Goal: Task Accomplishment & Management: Use online tool/utility

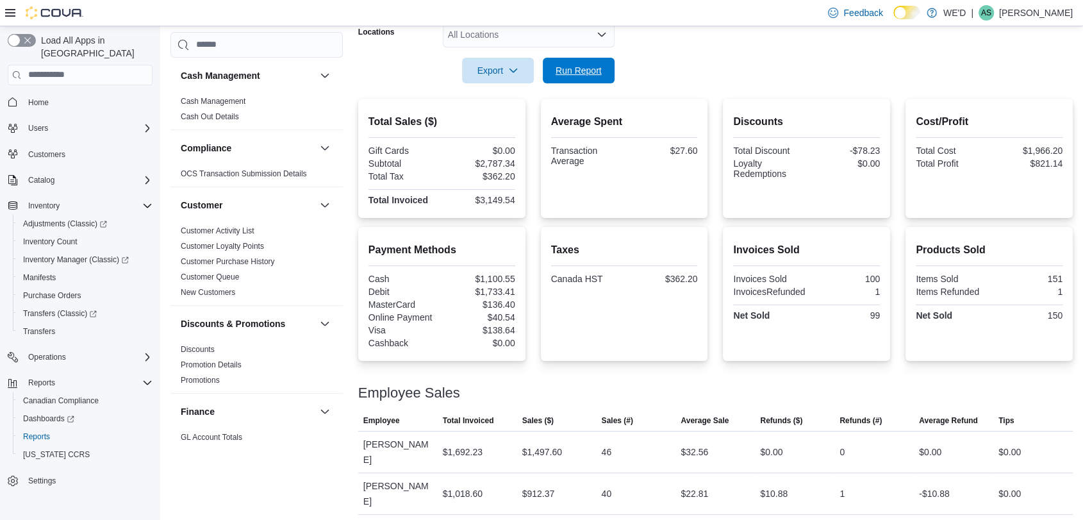
scroll to position [845, 0]
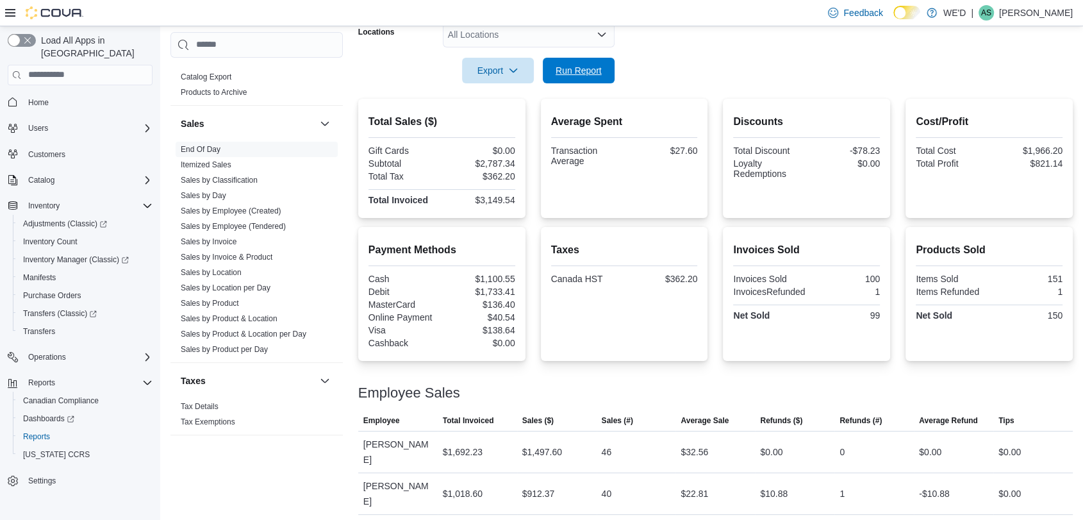
click at [592, 60] on span "Run Report" at bounding box center [579, 71] width 56 height 26
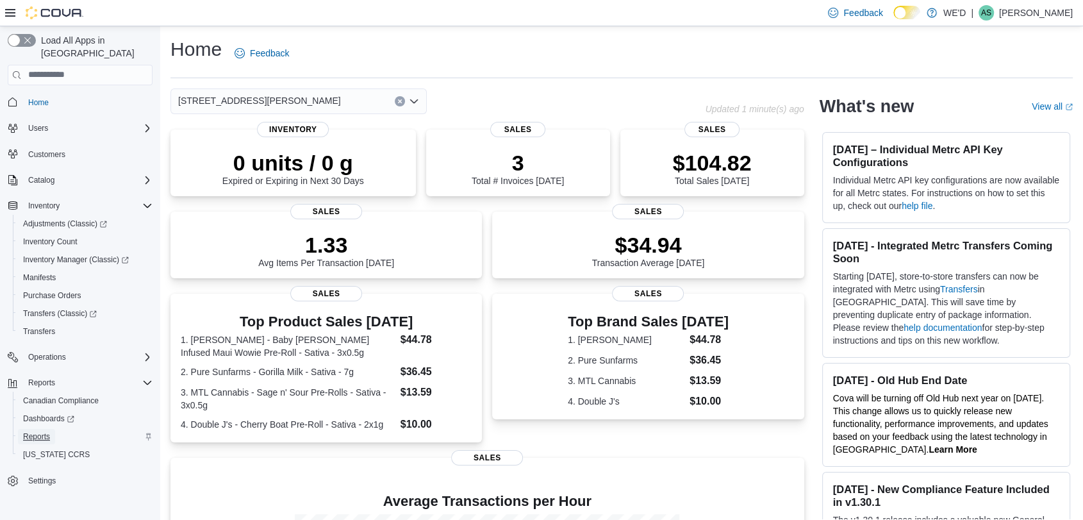
click at [39, 431] on span "Reports" at bounding box center [36, 436] width 27 height 10
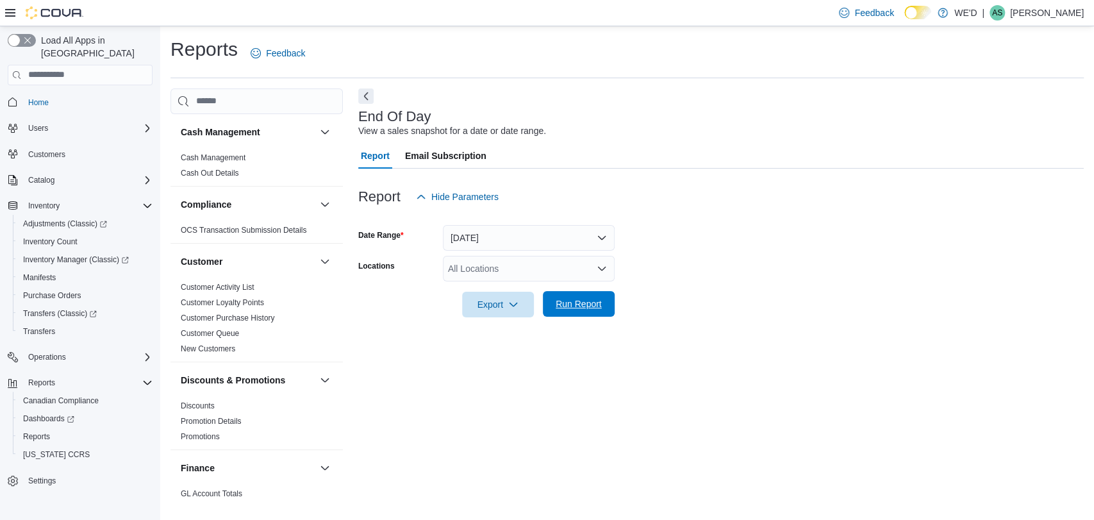
click at [565, 301] on span "Run Report" at bounding box center [579, 303] width 46 height 13
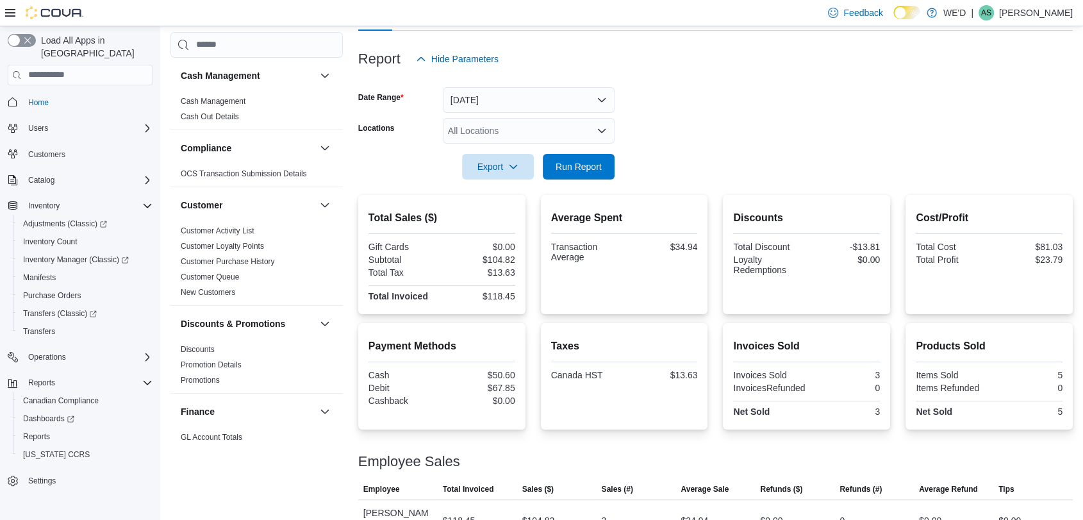
scroll to position [154, 0]
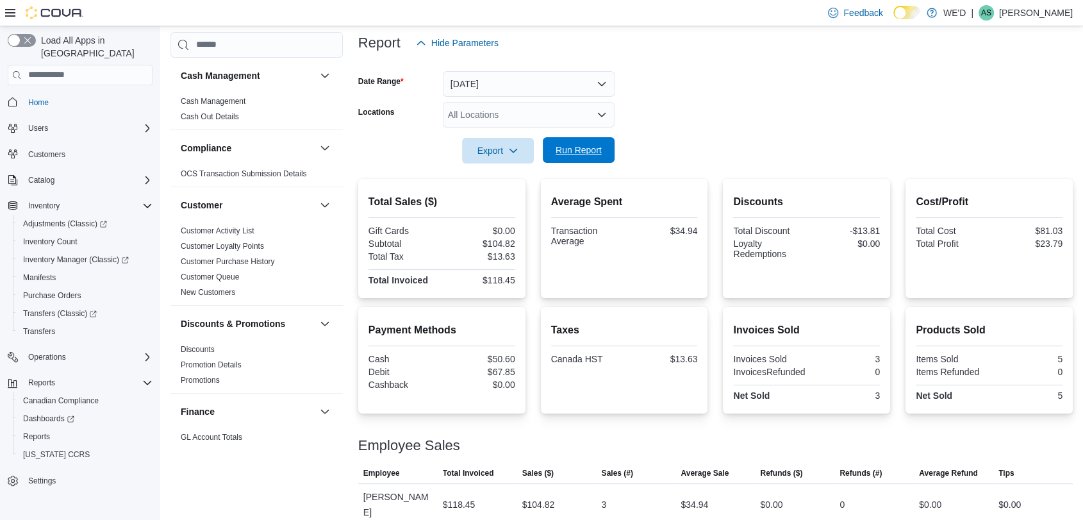
click at [576, 146] on span "Run Report" at bounding box center [579, 150] width 46 height 13
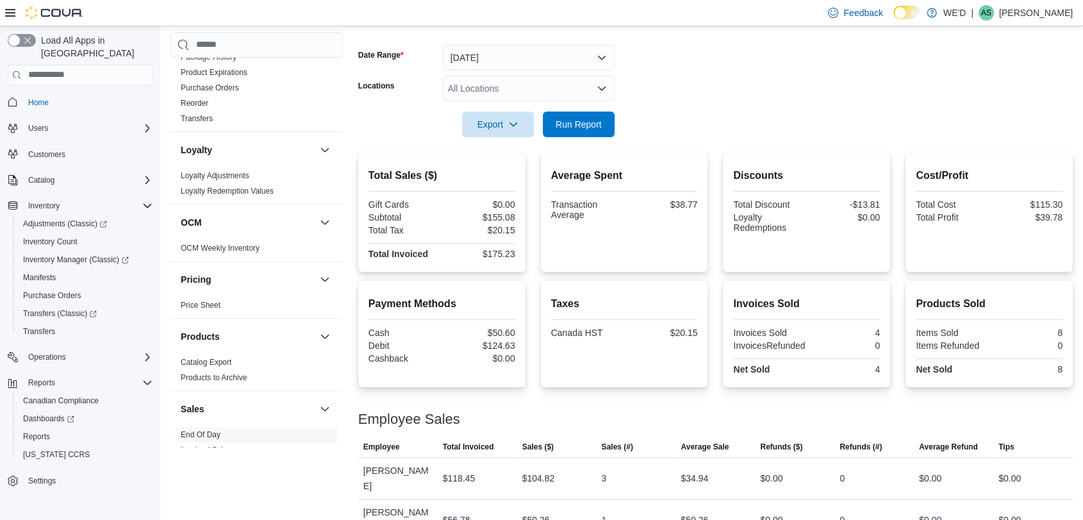
scroll to position [845, 0]
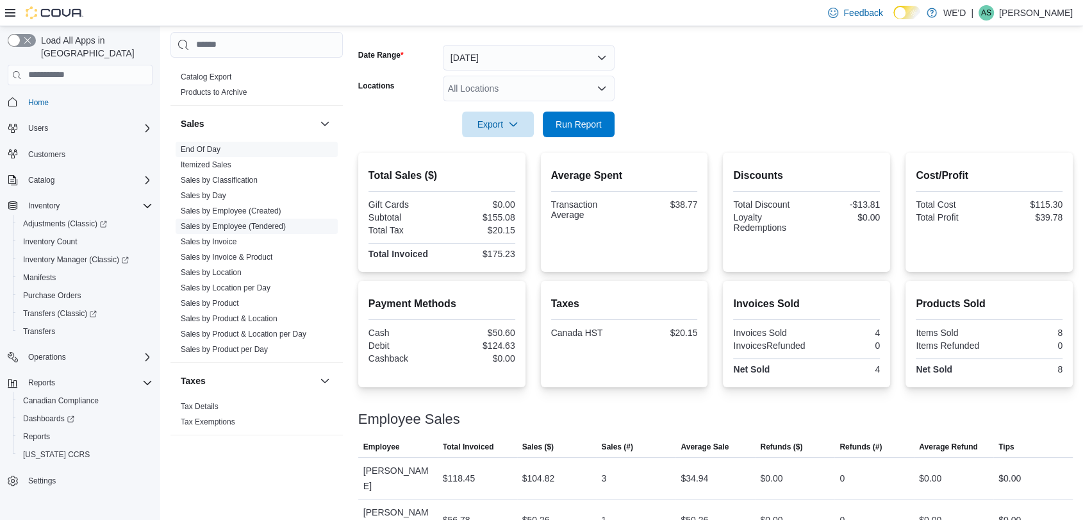
click at [270, 230] on span "Sales by Employee (Tendered)" at bounding box center [233, 226] width 105 height 10
click at [274, 226] on link "Sales by Employee (Tendered)" at bounding box center [233, 226] width 105 height 9
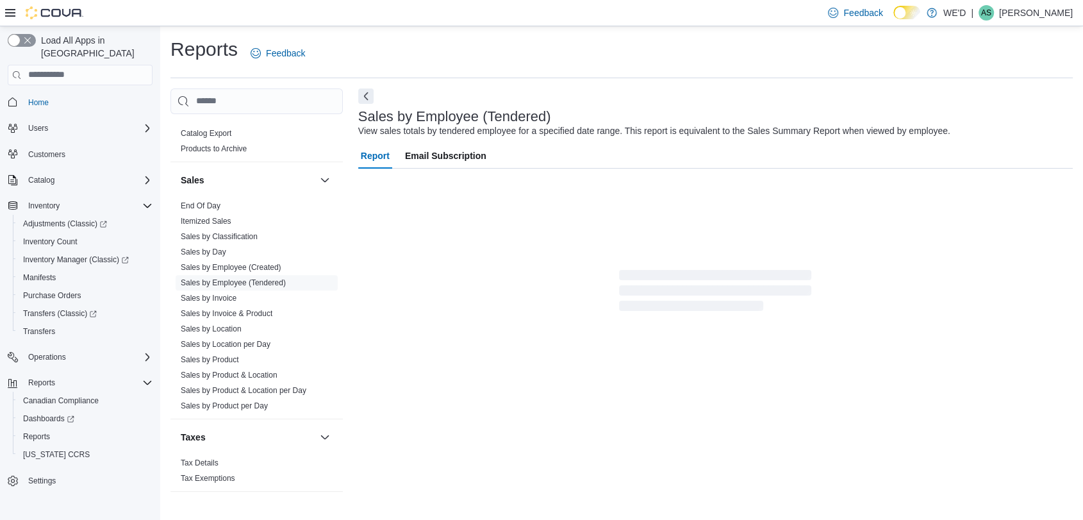
scroll to position [7, 0]
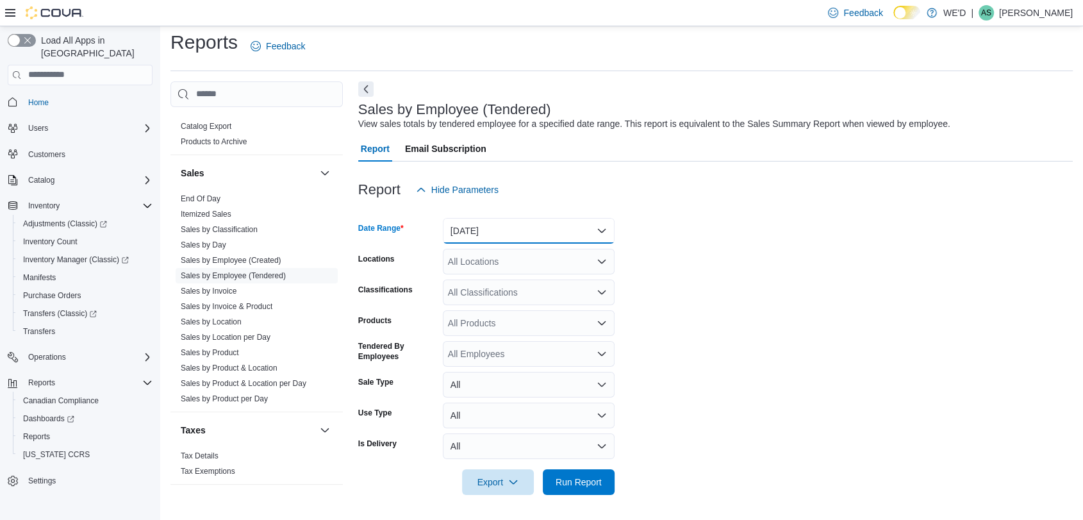
click at [547, 235] on button "Yesterday" at bounding box center [529, 231] width 172 height 26
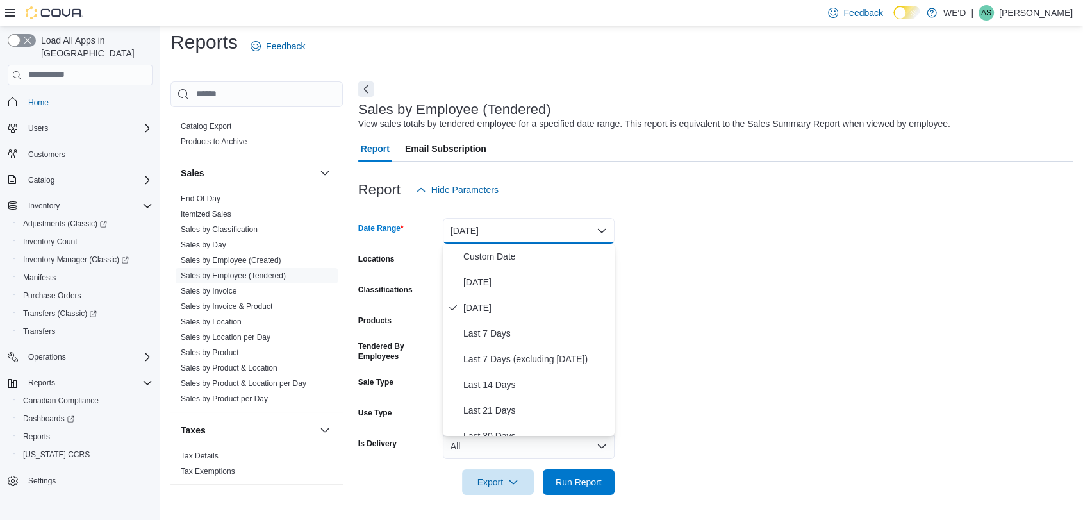
click at [547, 235] on button "Yesterday" at bounding box center [529, 231] width 172 height 26
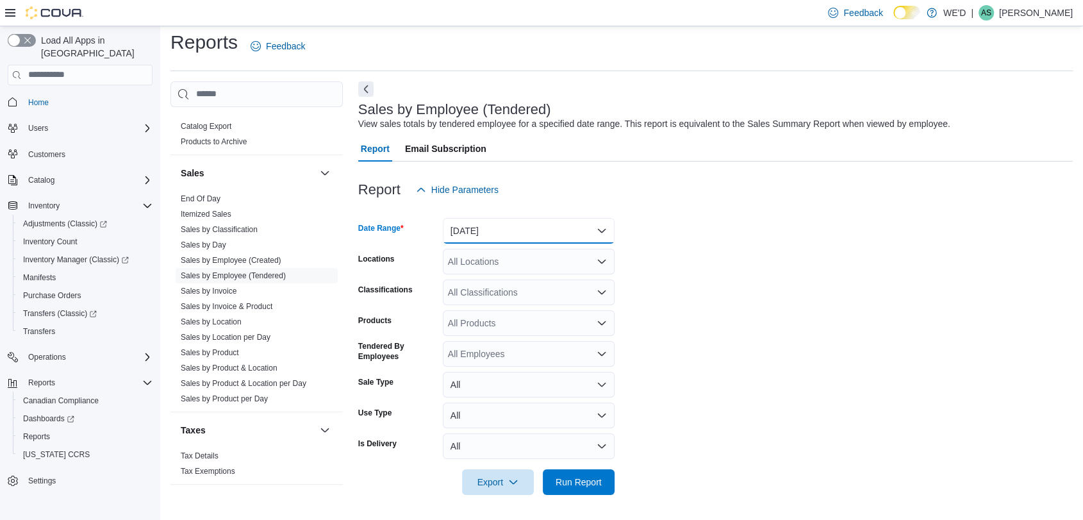
click at [565, 227] on button "Yesterday" at bounding box center [529, 231] width 172 height 26
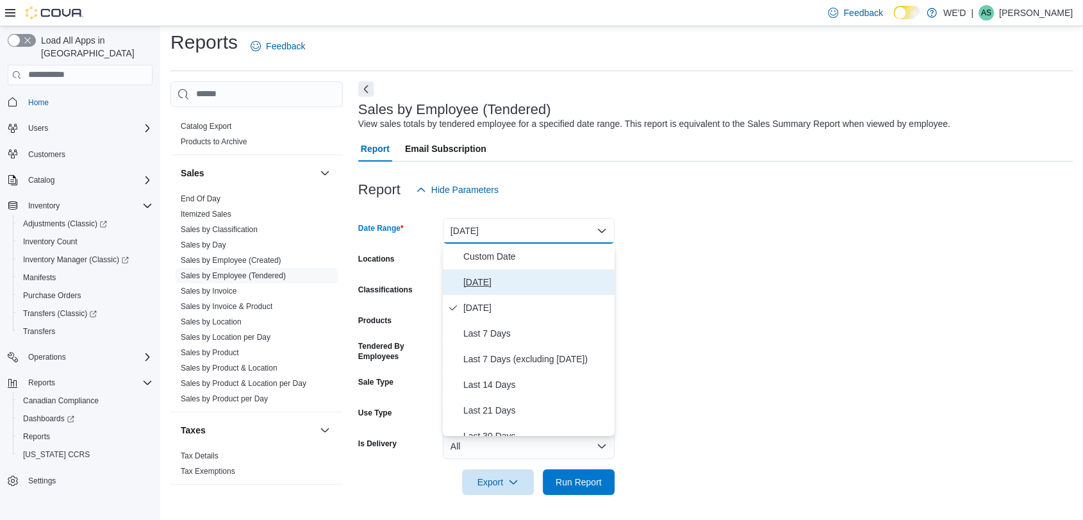
click at [554, 284] on span "[DATE]" at bounding box center [536, 281] width 146 height 15
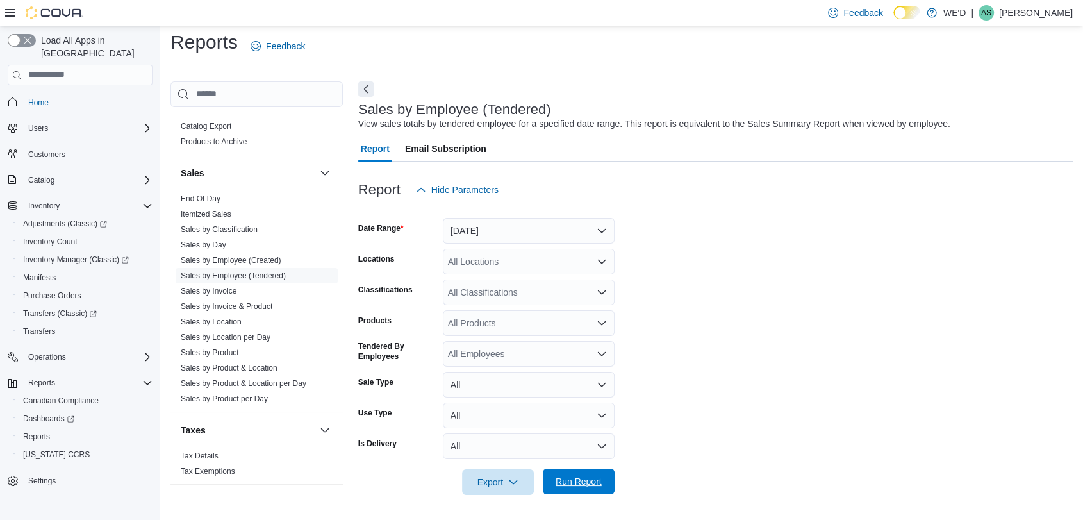
click at [574, 478] on span "Run Report" at bounding box center [579, 481] width 46 height 13
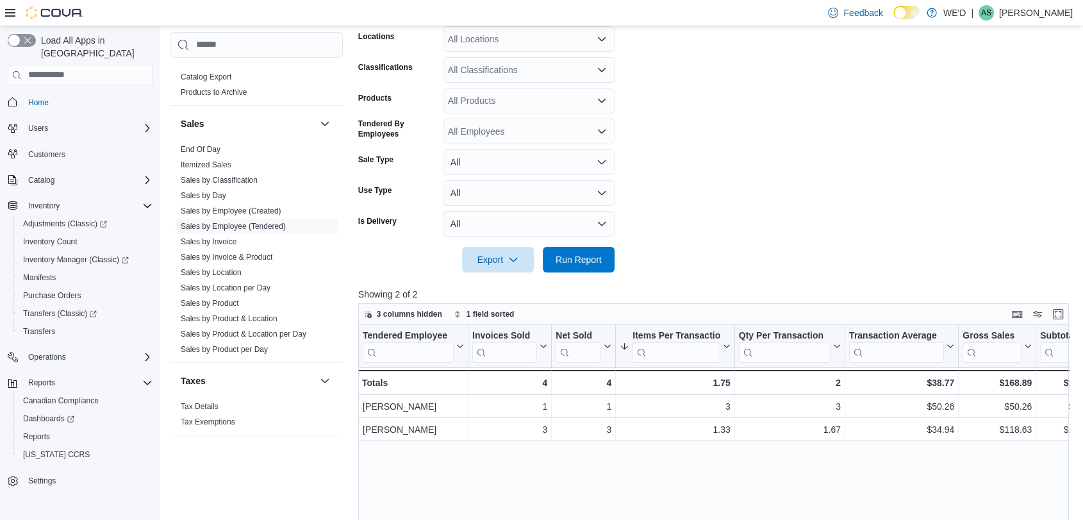
scroll to position [262, 0]
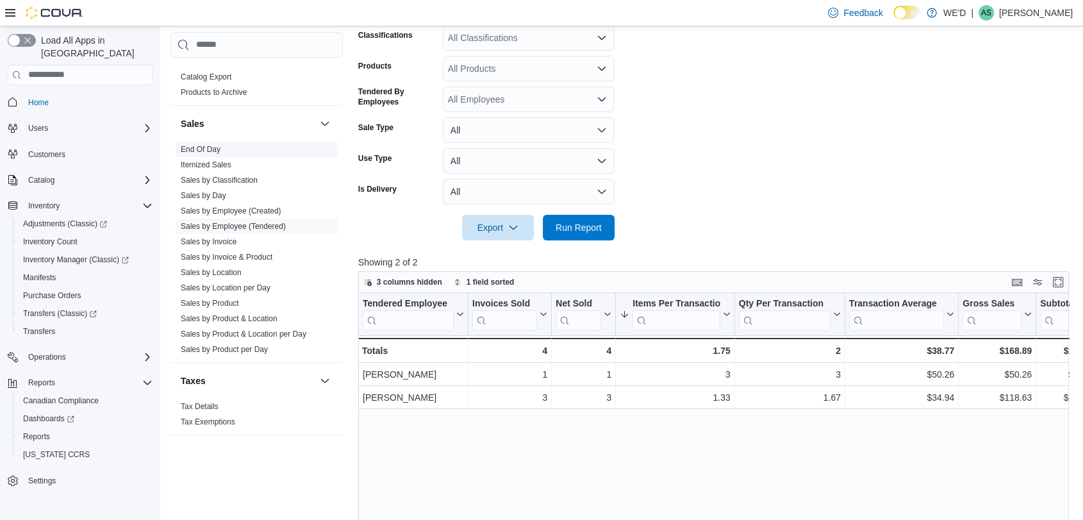
click at [211, 145] on link "End Of Day" at bounding box center [201, 149] width 40 height 9
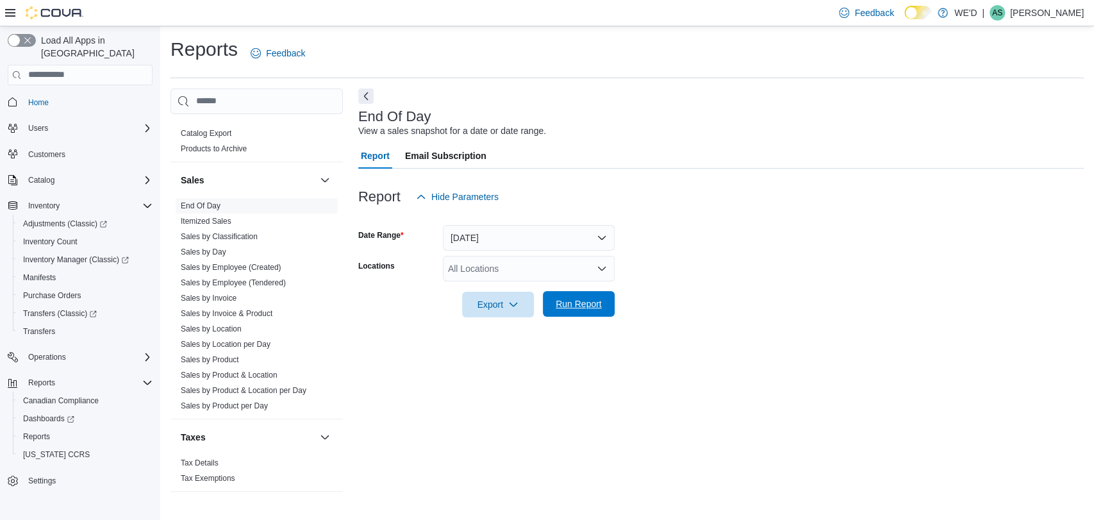
click at [593, 306] on span "Run Report" at bounding box center [579, 303] width 46 height 13
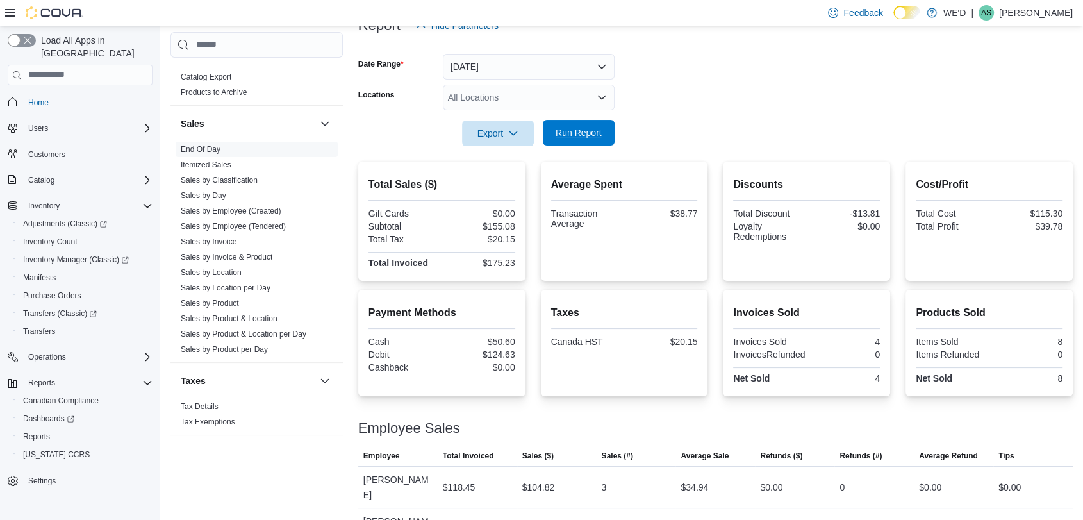
scroll to position [180, 0]
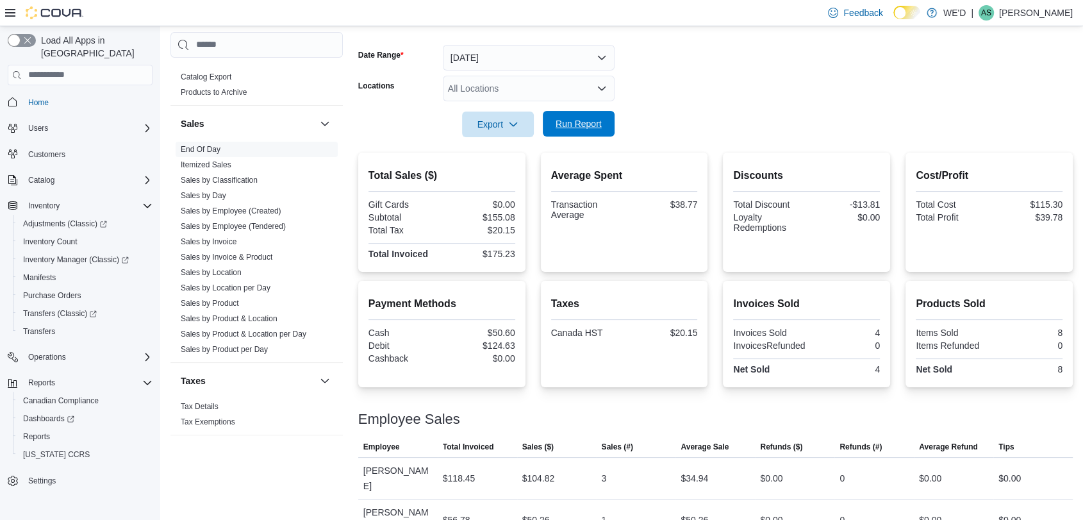
click at [576, 126] on span "Run Report" at bounding box center [579, 123] width 46 height 13
click at [592, 130] on span "Run Report" at bounding box center [579, 124] width 56 height 26
click at [595, 124] on span "Run Report" at bounding box center [579, 123] width 46 height 13
click at [600, 129] on span "Run Report" at bounding box center [579, 124] width 56 height 26
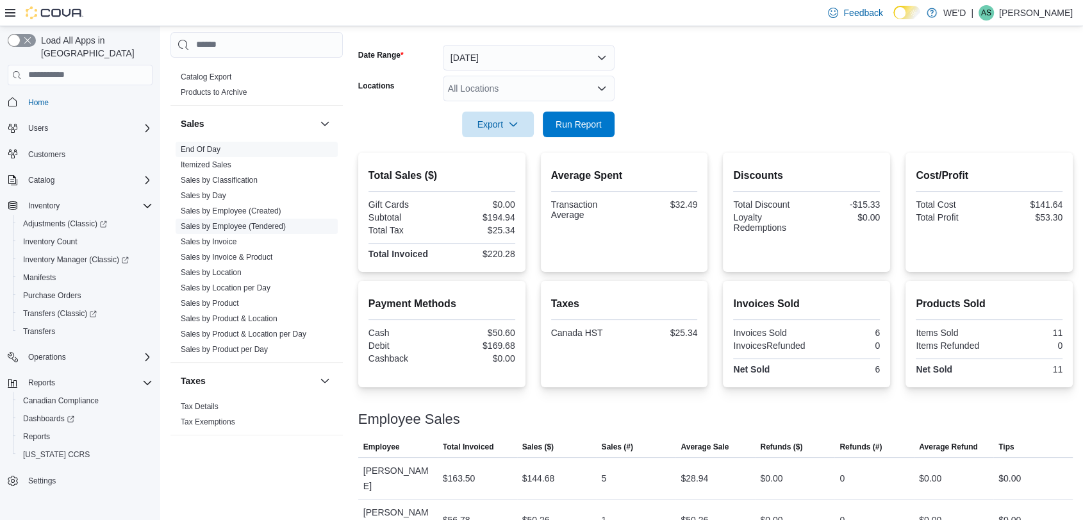
click at [279, 226] on link "Sales by Employee (Tendered)" at bounding box center [233, 226] width 105 height 9
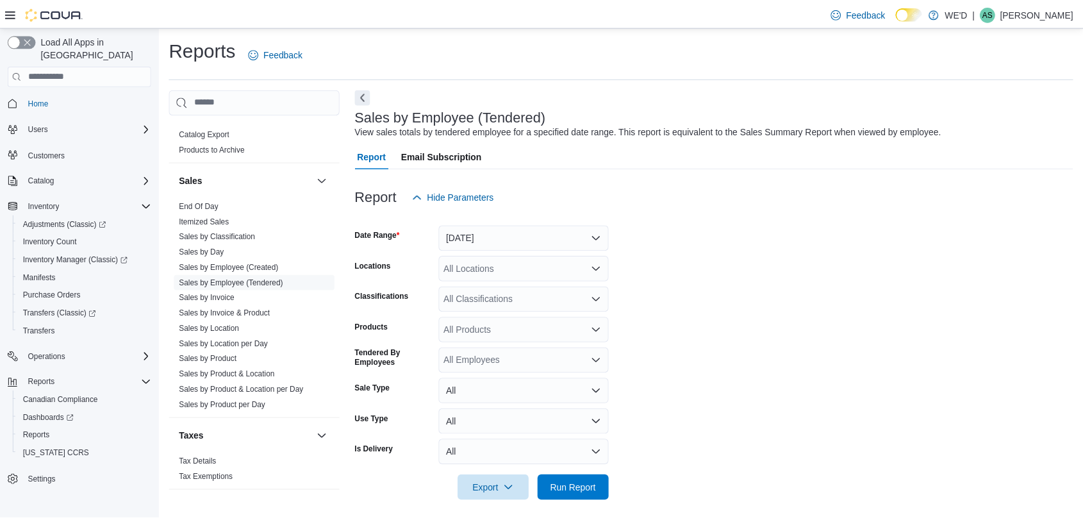
scroll to position [7, 0]
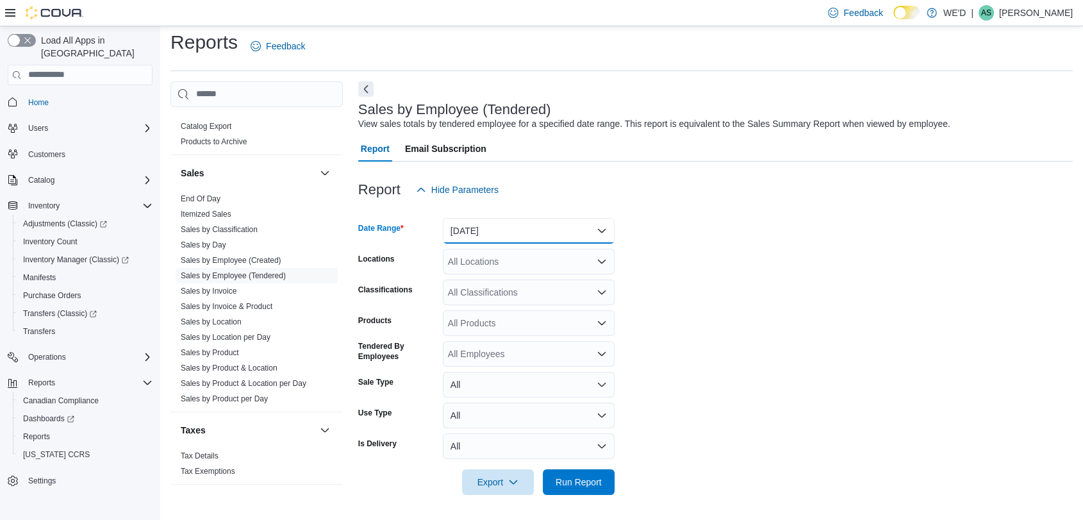
click at [562, 233] on button "Yesterday" at bounding box center [529, 231] width 172 height 26
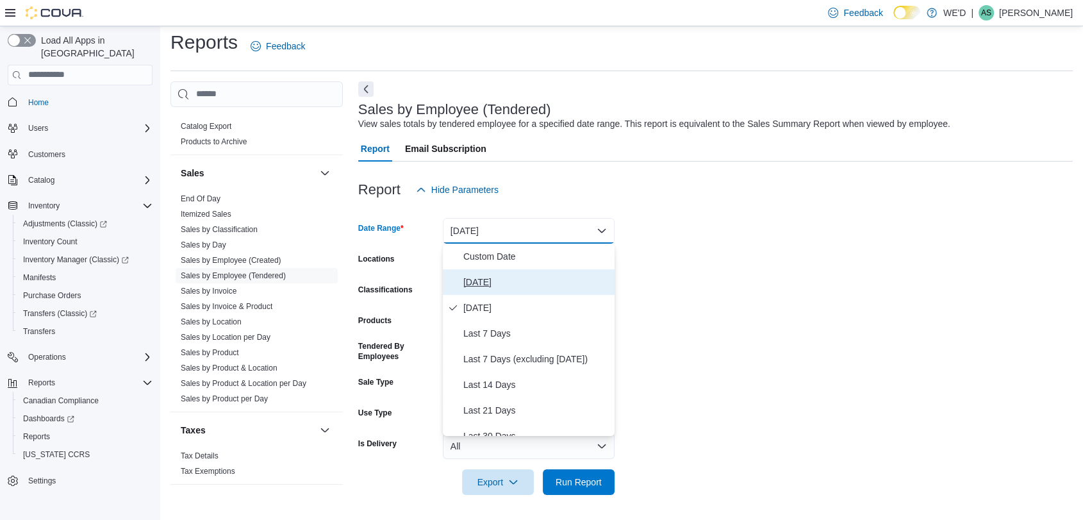
click at [555, 282] on span "[DATE]" at bounding box center [536, 281] width 146 height 15
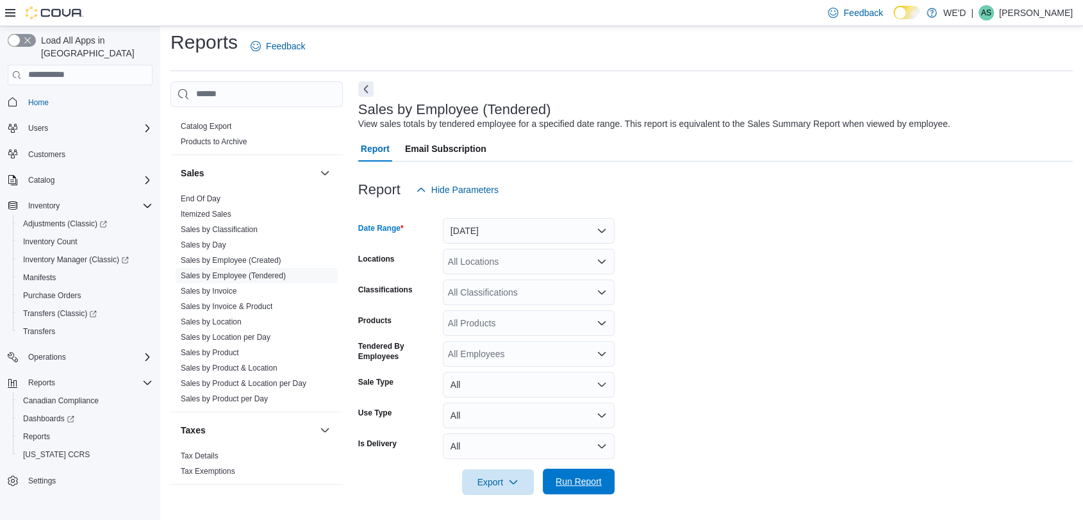
click at [595, 476] on span "Run Report" at bounding box center [579, 481] width 46 height 13
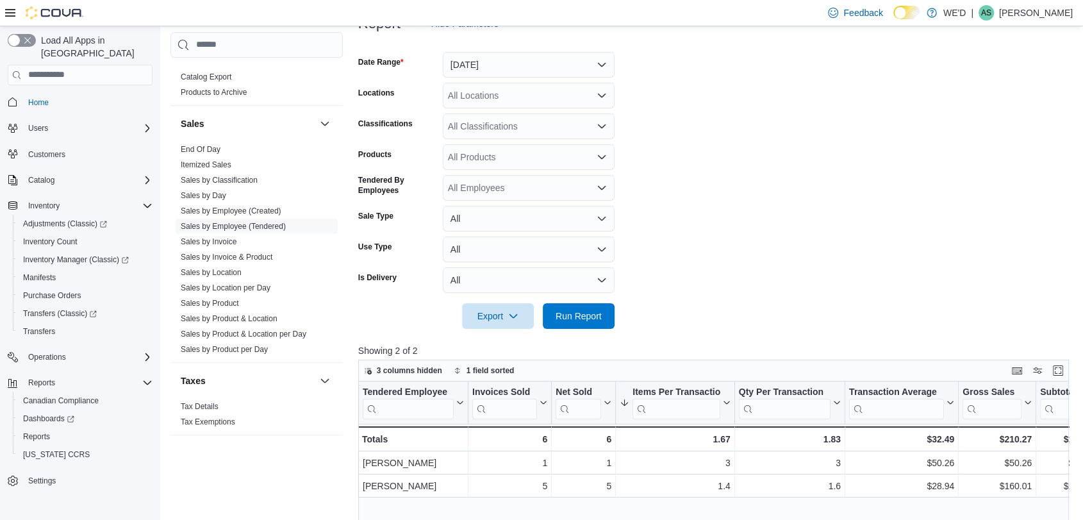
scroll to position [172, 0]
click at [215, 147] on link "End Of Day" at bounding box center [201, 149] width 40 height 9
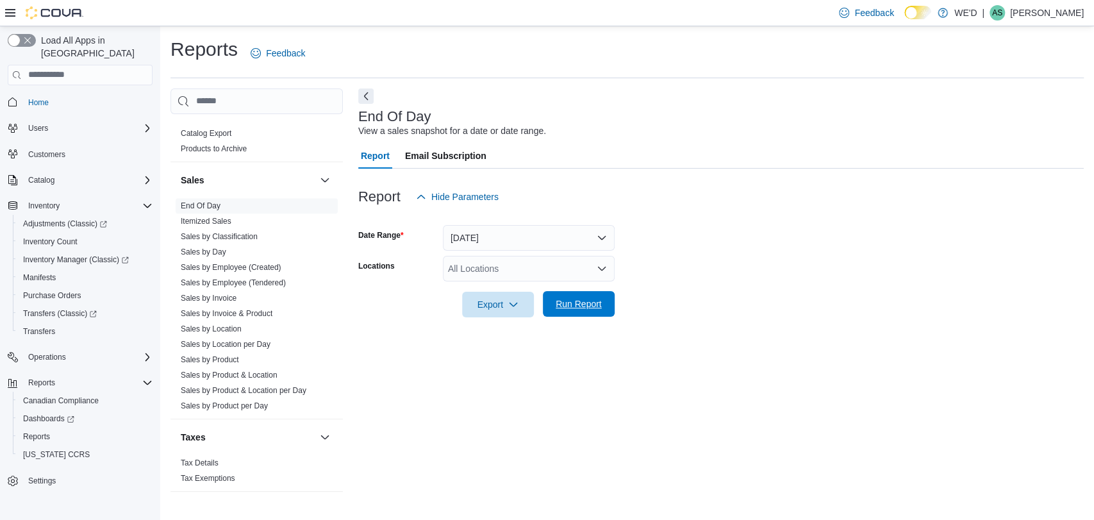
click at [586, 308] on span "Run Report" at bounding box center [579, 303] width 46 height 13
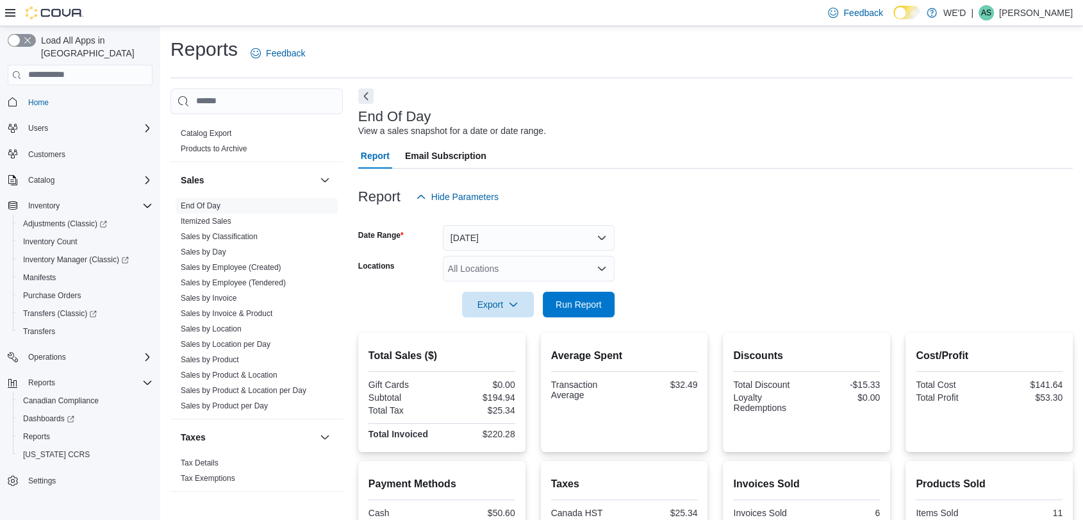
scroll to position [180, 0]
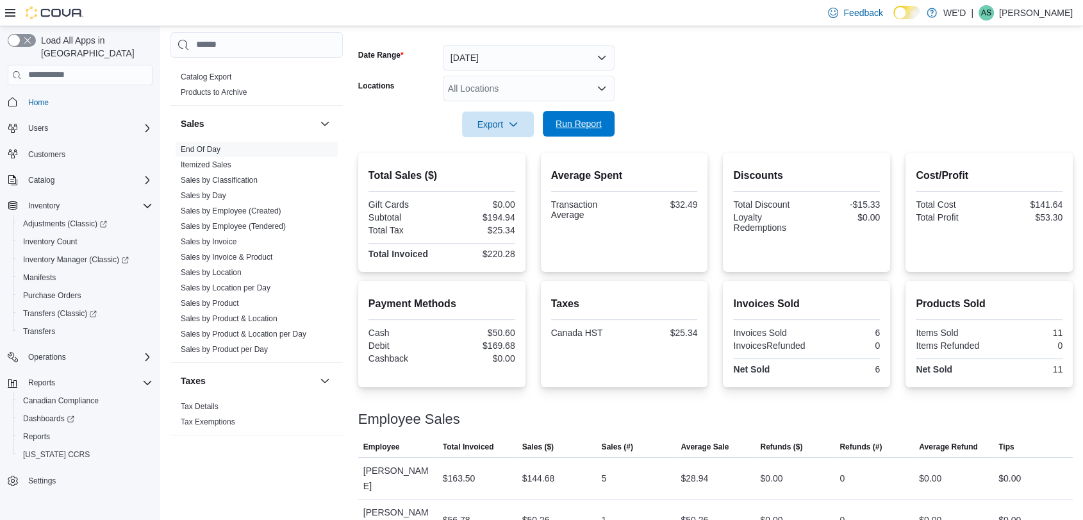
click at [591, 125] on span "Run Report" at bounding box center [579, 123] width 46 height 13
click at [605, 119] on span "Run Report" at bounding box center [579, 124] width 56 height 26
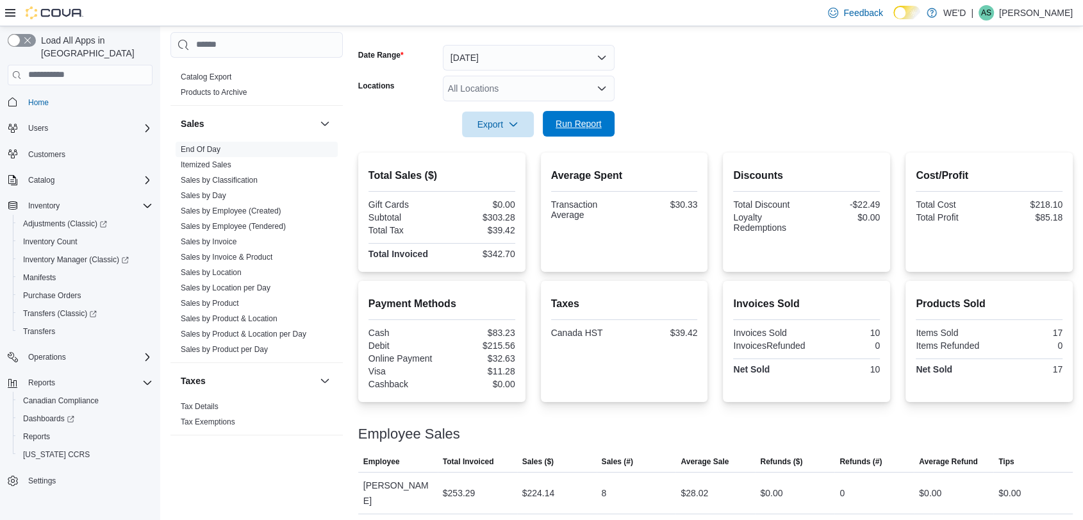
click at [568, 119] on span "Run Report" at bounding box center [579, 123] width 46 height 13
click at [269, 226] on link "Sales by Employee (Tendered)" at bounding box center [233, 226] width 105 height 9
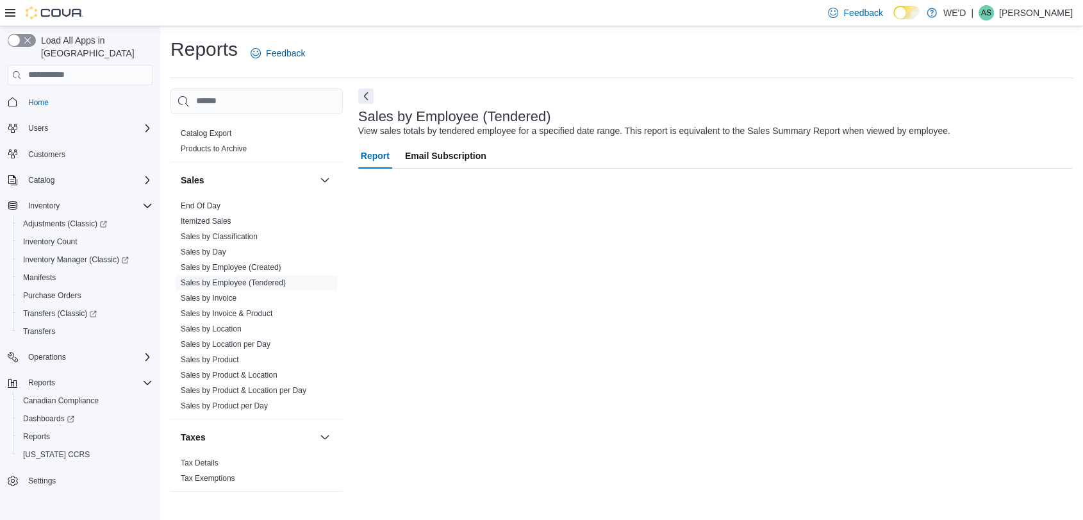
scroll to position [7, 0]
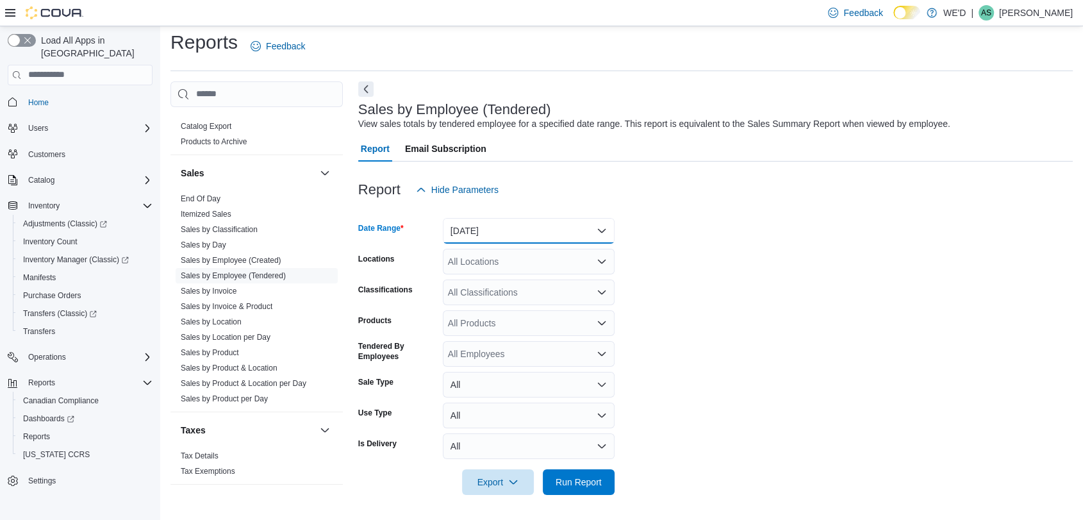
click at [574, 232] on button "Yesterday" at bounding box center [529, 231] width 172 height 26
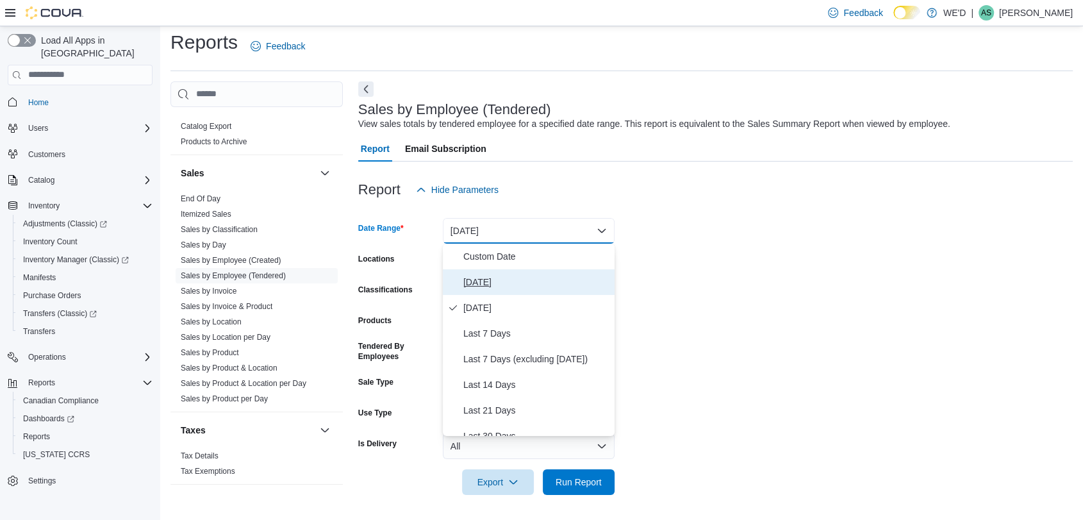
click at [567, 283] on span "[DATE]" at bounding box center [536, 281] width 146 height 15
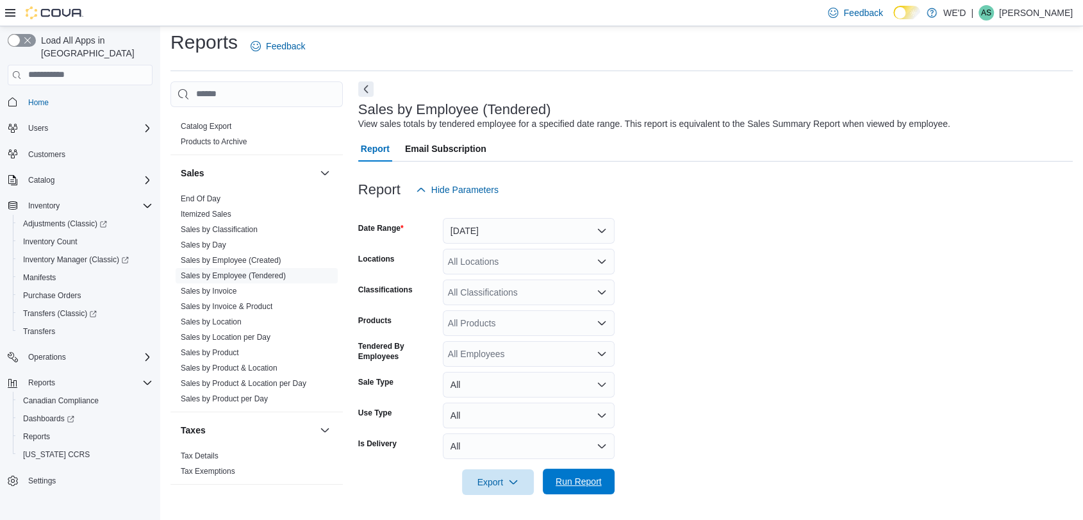
click at [592, 488] on span "Run Report" at bounding box center [579, 482] width 56 height 26
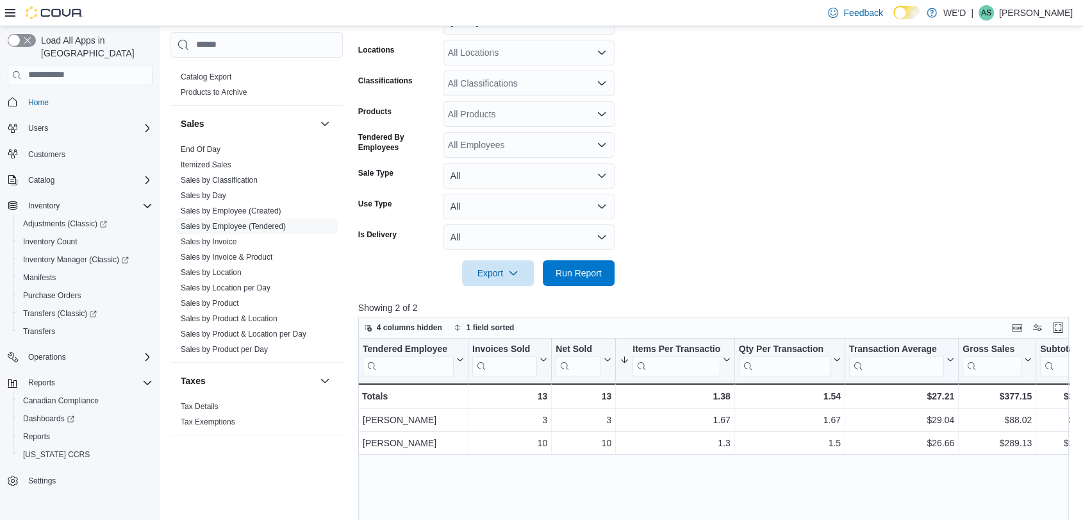
scroll to position [220, 0]
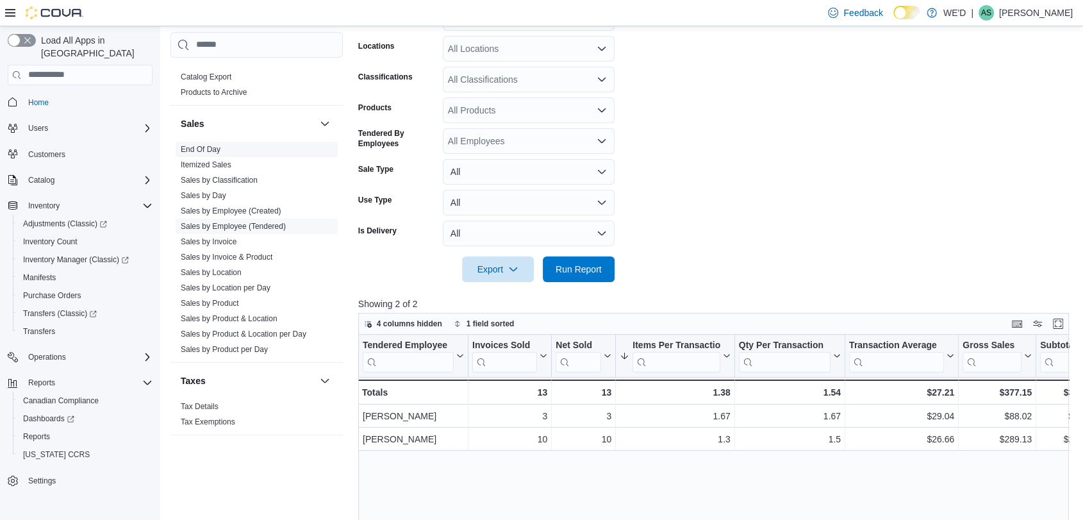
click at [206, 151] on link "End Of Day" at bounding box center [201, 149] width 40 height 9
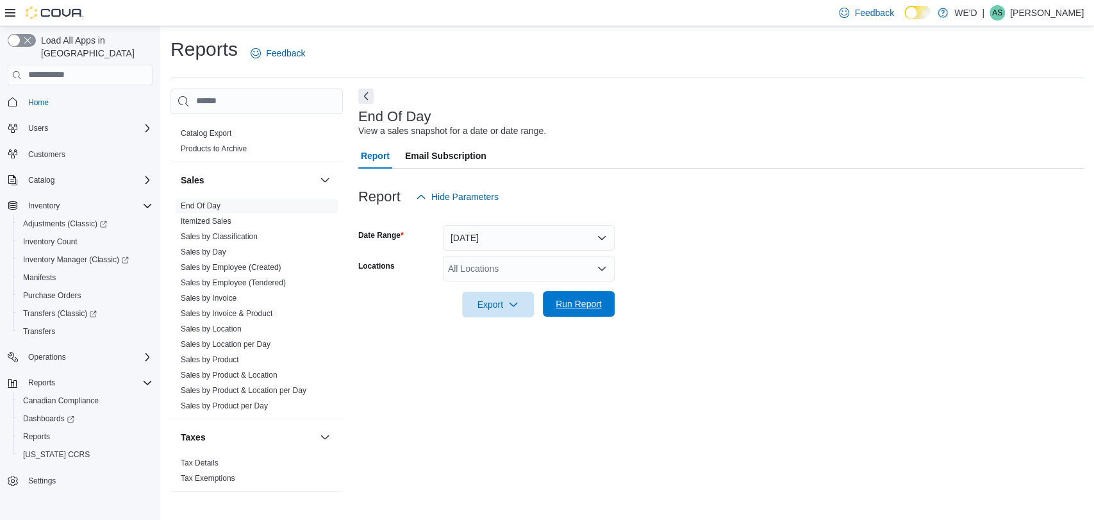
click at [565, 297] on span "Run Report" at bounding box center [579, 304] width 56 height 26
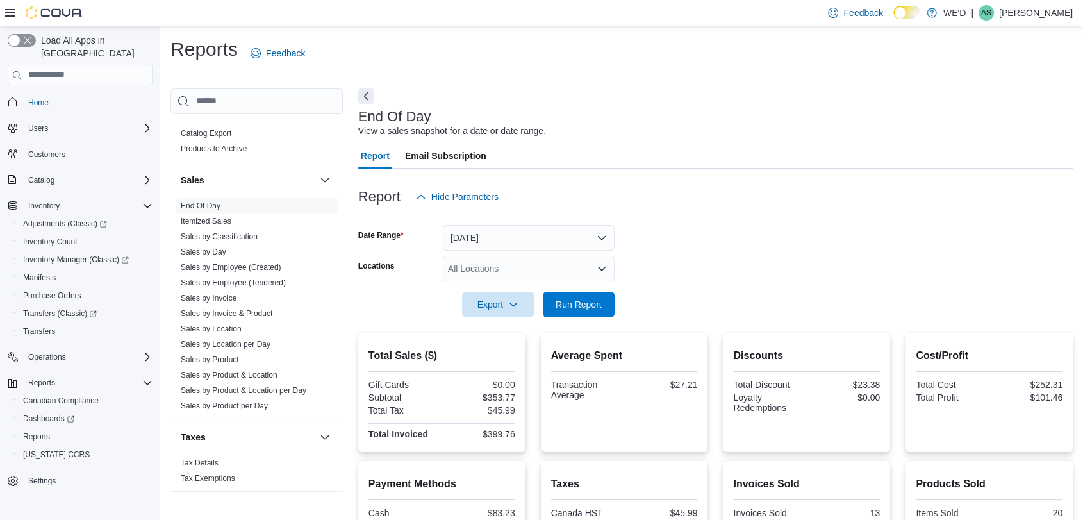
scroll to position [195, 0]
